Goal: Transaction & Acquisition: Purchase product/service

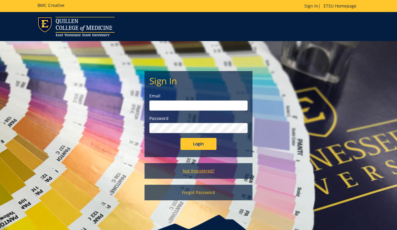
click at [199, 171] on link "Not Registered?" at bounding box center [198, 171] width 108 height 16
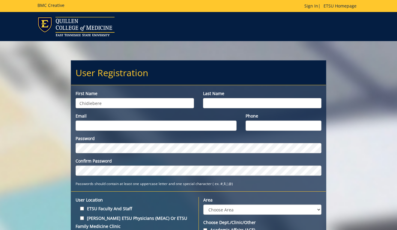
type input "Chidiebere"
type input "Chukwuka"
type input "[EMAIL_ADDRESS][DOMAIN_NAME]"
type input "4237738751"
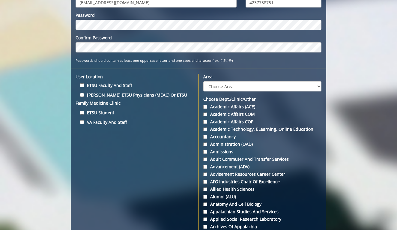
scroll to position [124, 0]
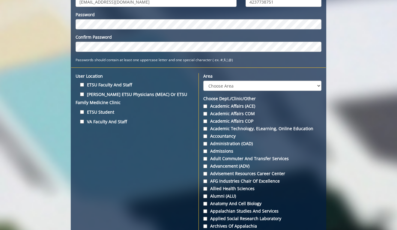
click at [82, 112] on input "ETSU Student" at bounding box center [82, 112] width 4 height 4
checkbox input "true"
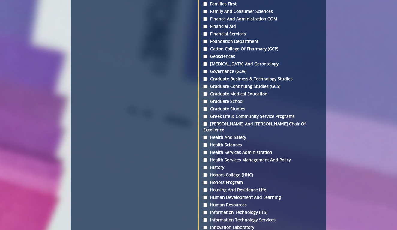
scroll to position [1164, 0]
click at [208, 102] on label "Graduate School" at bounding box center [262, 101] width 118 height 6
click at [207, 102] on input "Graduate School" at bounding box center [205, 101] width 4 height 4
checkbox input "true"
click at [206, 108] on input "Graduate Studies" at bounding box center [205, 109] width 4 height 4
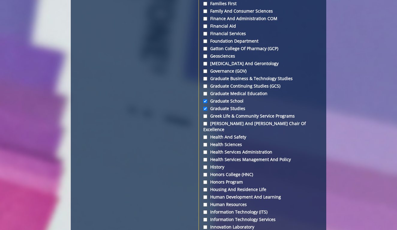
click at [205, 108] on input "Graduate Studies" at bounding box center [205, 109] width 4 height 4
checkbox input "false"
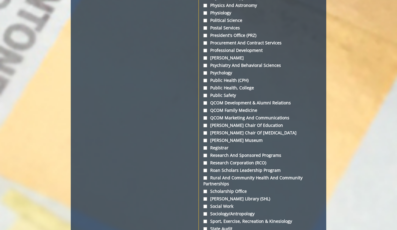
scroll to position [1807, 0]
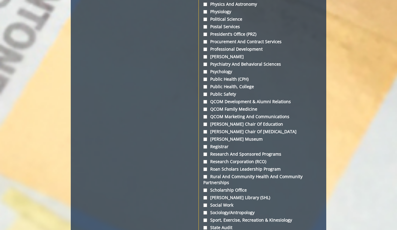
click at [204, 85] on input "Public Health, College" at bounding box center [205, 87] width 4 height 4
checkbox input "true"
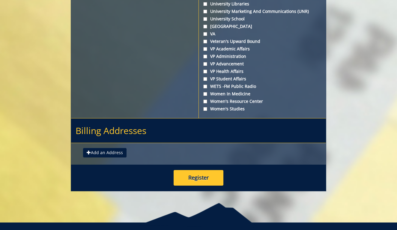
scroll to position [2282, 0]
click at [103, 148] on button "Add an Address" at bounding box center [104, 153] width 43 height 10
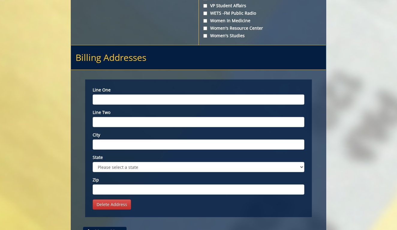
scroll to position [2357, 0]
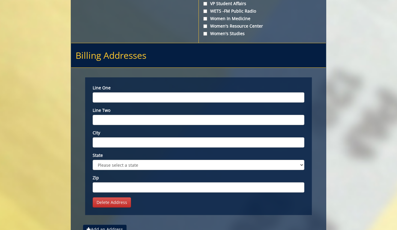
click at [126, 92] on input "Line one" at bounding box center [199, 97] width 212 height 10
type input "1313 Seminole Dr."
type input "Johnson City"
select select "1"
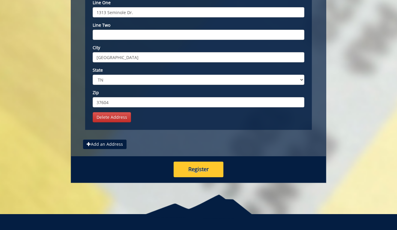
scroll to position [2442, 0]
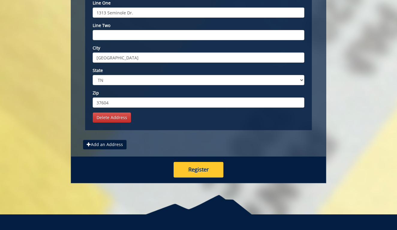
type input "37604"
click at [191, 162] on button "Register" at bounding box center [199, 170] width 50 height 16
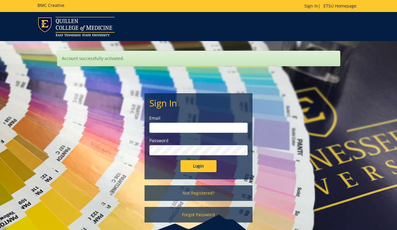
type input "[EMAIL_ADDRESS][DOMAIN_NAME]"
click at [201, 167] on input "Login" at bounding box center [198, 166] width 36 height 12
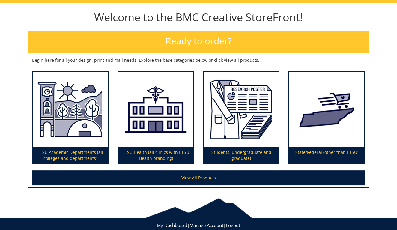
scroll to position [61, 0]
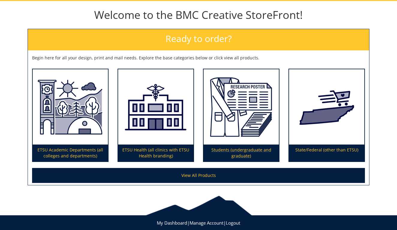
click at [251, 123] on img at bounding box center [240, 107] width 75 height 76
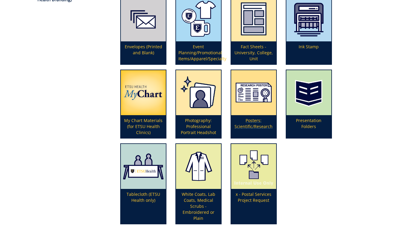
scroll to position [161, 0]
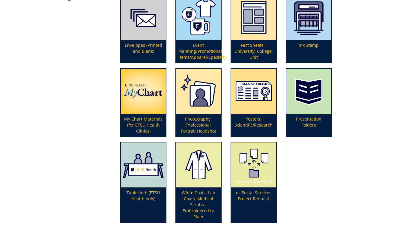
click at [255, 94] on img at bounding box center [253, 91] width 45 height 45
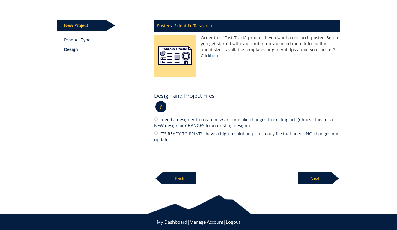
scroll to position [66, 0]
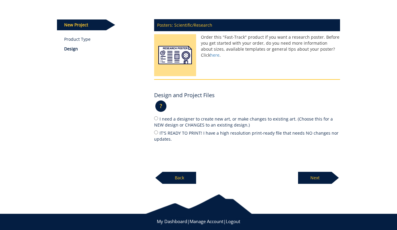
click at [158, 130] on label "IT'S READY TO PRINT! I have a high resolution print-ready file that needs NO ch…" at bounding box center [247, 135] width 186 height 13
click at [158, 130] on input "IT'S READY TO PRINT! I have a high resolution print-ready file that needs NO ch…" at bounding box center [156, 132] width 4 height 4
radio input "true"
click at [315, 176] on p "Next" at bounding box center [315, 178] width 34 height 12
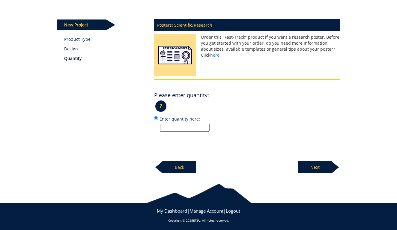
click at [197, 129] on input "Enter quantity here:" at bounding box center [184, 128] width 49 height 8
type input "1"
click at [318, 165] on p "Next" at bounding box center [315, 167] width 34 height 12
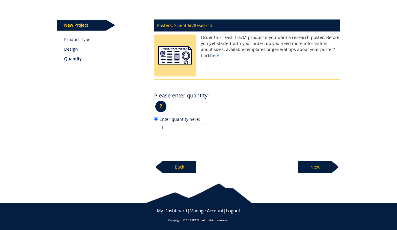
scroll to position [64, 0]
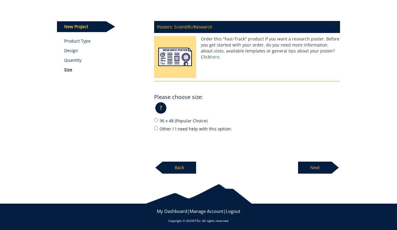
click at [157, 127] on input "Other / I need help with this option:" at bounding box center [156, 128] width 4 height 4
radio input "true"
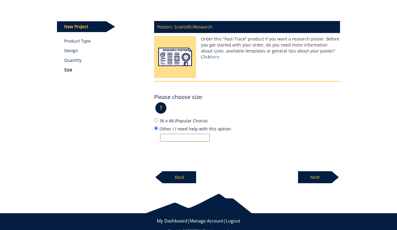
click at [157, 118] on input "36 x 48 (Popular Choice)" at bounding box center [156, 120] width 4 height 4
radio input "true"
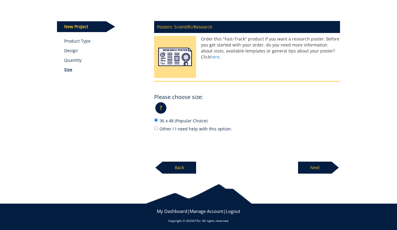
click at [301, 162] on p "Next" at bounding box center [315, 168] width 34 height 12
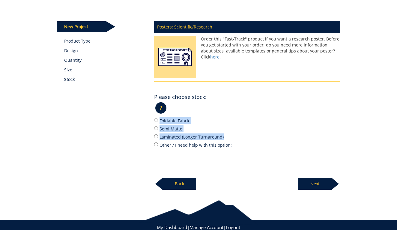
drag, startPoint x: 228, startPoint y: 135, endPoint x: 151, endPoint y: 119, distance: 78.6
click at [151, 119] on div "Posters: Scientific/Research Order this "Fast-Track" product if you want a rese…" at bounding box center [247, 103] width 195 height 173
copy div "Foldable Fabric Semi Matte Laminated (Longer Turnaround)"
click at [156, 127] on input "Semi Matte" at bounding box center [156, 128] width 4 height 4
radio input "true"
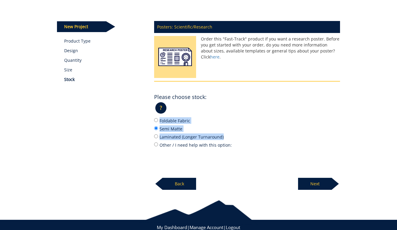
click at [275, 128] on label "Semi Matte" at bounding box center [247, 128] width 186 height 7
click at [158, 128] on input "Semi Matte" at bounding box center [156, 128] width 4 height 4
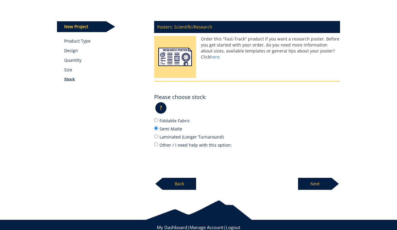
click at [315, 183] on p "Next" at bounding box center [315, 184] width 34 height 12
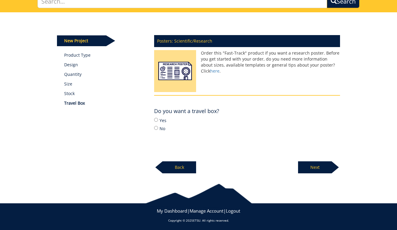
click at [157, 120] on input "Yes" at bounding box center [156, 120] width 4 height 4
radio input "true"
click at [304, 164] on p "Next" at bounding box center [315, 167] width 34 height 12
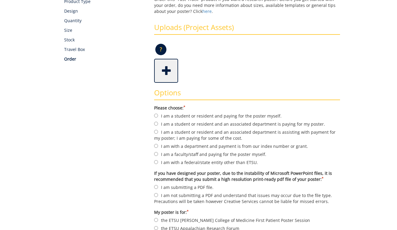
scroll to position [105, 0]
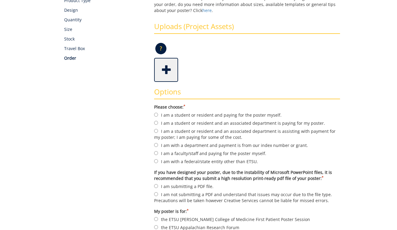
click at [156, 69] on span at bounding box center [167, 69] width 24 height 21
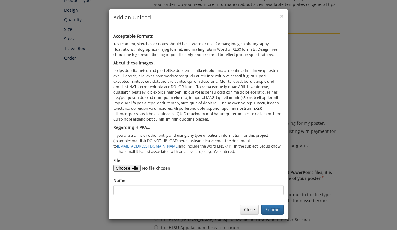
click at [128, 165] on input "File" at bounding box center [154, 168] width 82 height 7
type input "C:\fakepath\Chidi TPHA Conference -Poster - edited RMK.pptx"
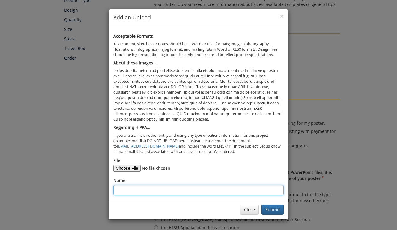
click at [131, 185] on input "Name" at bounding box center [198, 190] width 170 height 10
paste input "Chidi TPHA Conference -Poster - edited RMK"
type input "Chidi TPHA Conference -Poster"
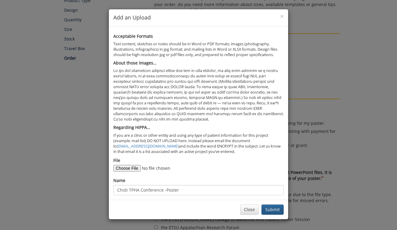
click at [270, 204] on button "Submit" at bounding box center [272, 209] width 22 height 10
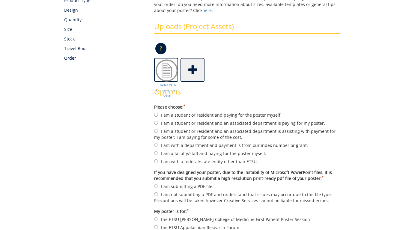
click at [157, 113] on input "I am a student or resident and paying for the poster myself." at bounding box center [156, 115] width 4 height 4
radio input "true"
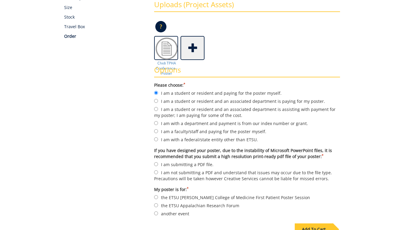
scroll to position [128, 0]
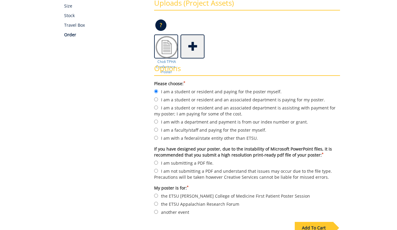
click at [195, 46] on span at bounding box center [193, 45] width 24 height 21
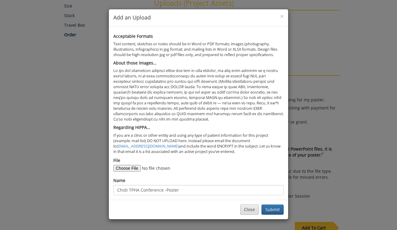
click at [249, 205] on button "Close" at bounding box center [249, 209] width 19 height 10
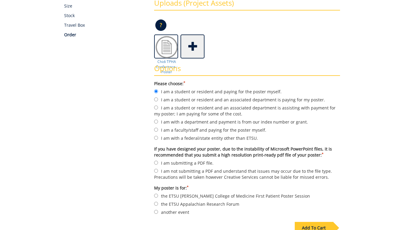
click at [192, 44] on span at bounding box center [193, 45] width 24 height 21
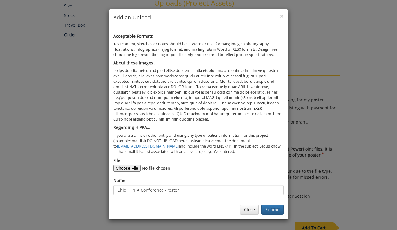
click at [124, 165] on input "File" at bounding box center [154, 168] width 82 height 7
type input "C:\fakepath\Chidi TPHA Conference -Poster - edited RMK.pdf"
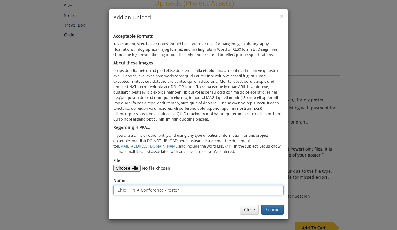
click at [185, 185] on input "Chidi TPHA Conference -Poster" at bounding box center [198, 190] width 170 height 10
type input "Chidi TPHA Conference -Poster .pdf"
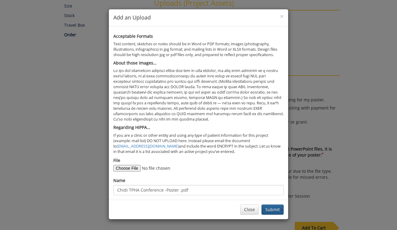
click at [274, 204] on button "Submit" at bounding box center [272, 209] width 22 height 10
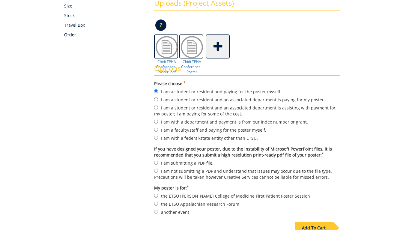
click at [156, 161] on input "I am submitting a PDF file." at bounding box center [156, 163] width 4 height 4
radio input "true"
click at [155, 210] on input "another event" at bounding box center [156, 212] width 4 height 4
radio input "true"
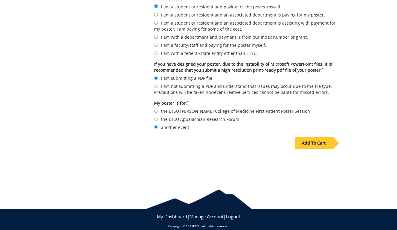
click at [310, 137] on div "Add To Cart" at bounding box center [314, 143] width 38 height 12
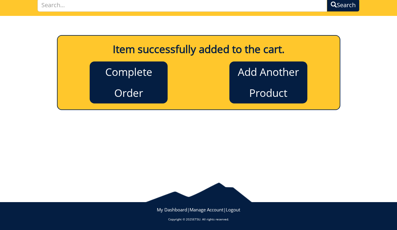
click at [146, 87] on link "Complete Order" at bounding box center [129, 82] width 78 height 42
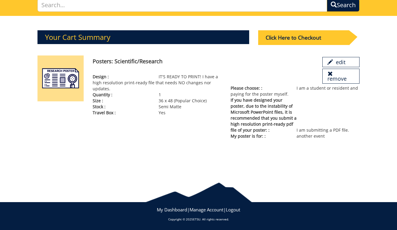
scroll to position [43, 0]
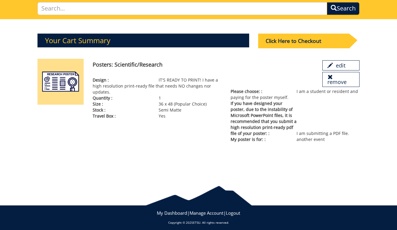
click at [304, 37] on div "Click Here to Checkout" at bounding box center [303, 41] width 91 height 15
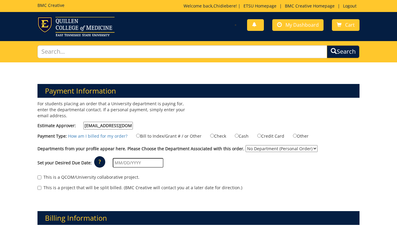
type input "[EMAIL_ADDRESS][DOMAIN_NAME]"
click at [177, 124] on div "For students placing an order that a University department is paying for, enter…" at bounding box center [115, 117] width 165 height 32
click at [260, 134] on input "Credit Card" at bounding box center [259, 136] width 4 height 4
radio input "true"
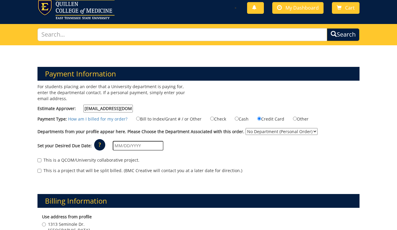
scroll to position [18, 0]
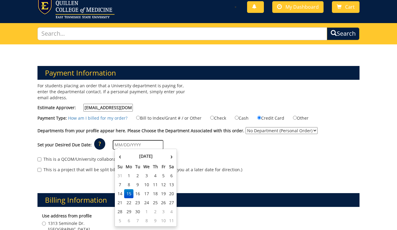
click at [137, 144] on input "text" at bounding box center [138, 145] width 51 height 10
click at [137, 193] on td "16" at bounding box center [137, 193] width 8 height 9
type input "[DATE]"
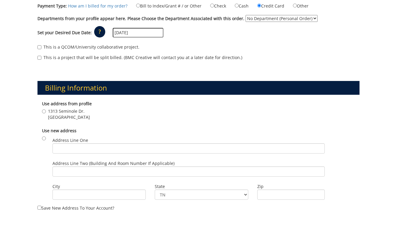
scroll to position [133, 0]
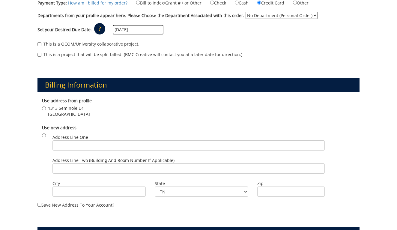
click at [45, 106] on input "1313 Seminole Dr. Johnson City , TN 37604" at bounding box center [44, 108] width 4 height 4
radio input "true"
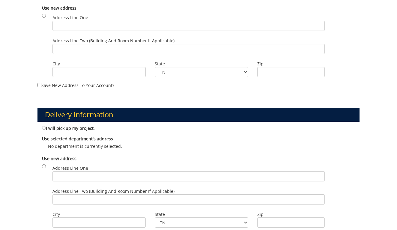
scroll to position [255, 0]
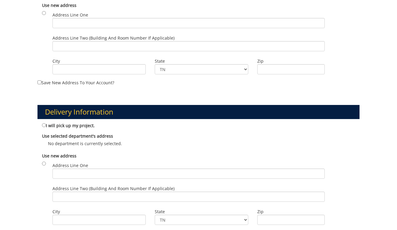
click at [42, 123] on input "I will pick up my project." at bounding box center [44, 125] width 4 height 4
radio input "true"
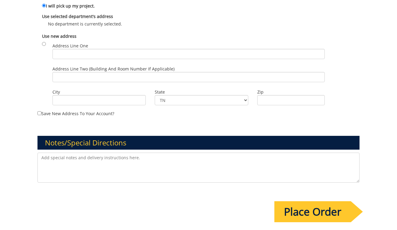
scroll to position [376, 0]
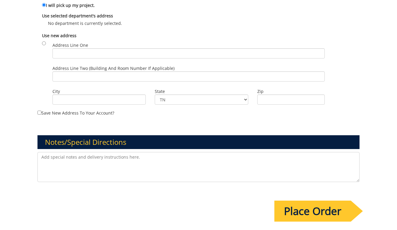
click at [70, 156] on textarea at bounding box center [198, 167] width 322 height 30
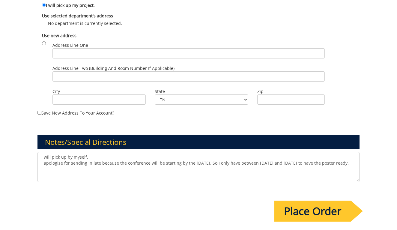
click at [318, 159] on textarea "I will pick up by myself. I apologize for sending in late because the conferenc…" at bounding box center [198, 167] width 322 height 30
click at [61, 164] on textarea "I will pick up by myself. I apologize for sending in late because the conferenc…" at bounding box center [198, 167] width 322 height 30
click at [145, 167] on textarea "I will pick up by myself. I apologize for sending in late because the conferenc…" at bounding box center [198, 167] width 322 height 30
click at [189, 160] on textarea "I will pick up by myself. I apologize for sending in late because the conferenc…" at bounding box center [198, 167] width 322 height 30
click at [264, 160] on textarea "I will pick up by myself. I apologize for sending in late because the conferenc…" at bounding box center [198, 167] width 322 height 30
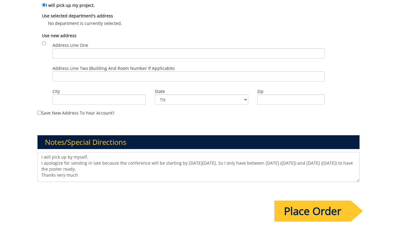
click at [264, 160] on textarea "I will pick up by myself. I apologize for sending in late because the conferenc…" at bounding box center [198, 167] width 322 height 30
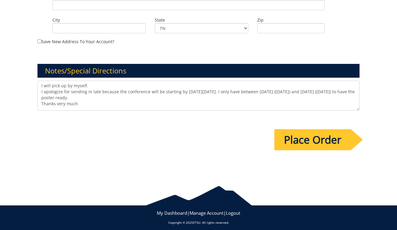
scroll to position [447, 0]
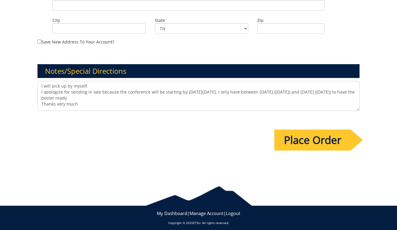
type textarea "I will pick up by myself. I apologize for sending in late because the conferenc…"
click at [298, 141] on input "Place Order" at bounding box center [312, 139] width 76 height 21
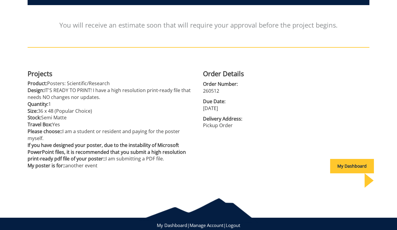
scroll to position [94, 0]
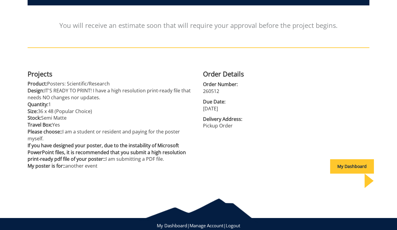
click at [338, 166] on div "My Dashboard" at bounding box center [352, 166] width 44 height 14
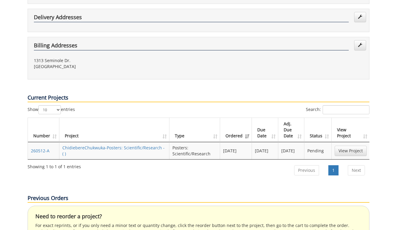
scroll to position [146, 0]
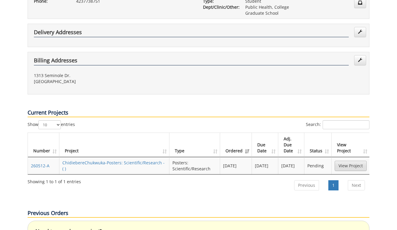
click at [344, 161] on link "View Project" at bounding box center [350, 166] width 32 height 10
